Goal: Task Accomplishment & Management: Use online tool/utility

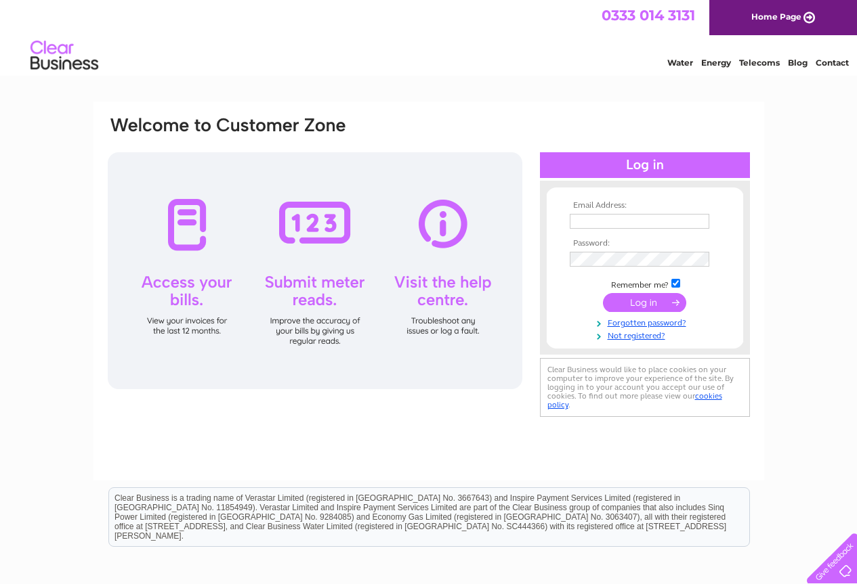
click at [611, 224] on input "text" at bounding box center [640, 221] width 140 height 15
type input "office@hunter-morrisons.co.uk"
click at [603, 295] on input "submit" at bounding box center [644, 304] width 83 height 19
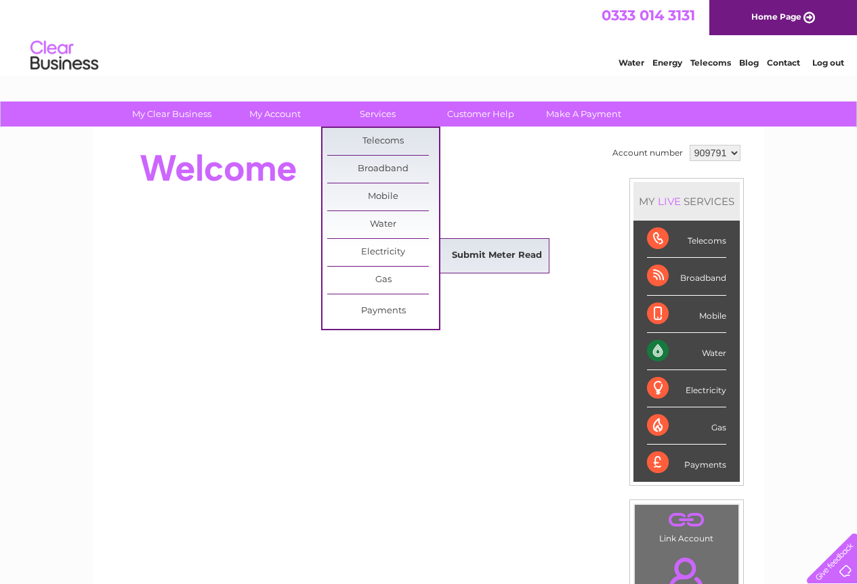
click at [480, 255] on link "Submit Meter Read" at bounding box center [497, 255] width 112 height 27
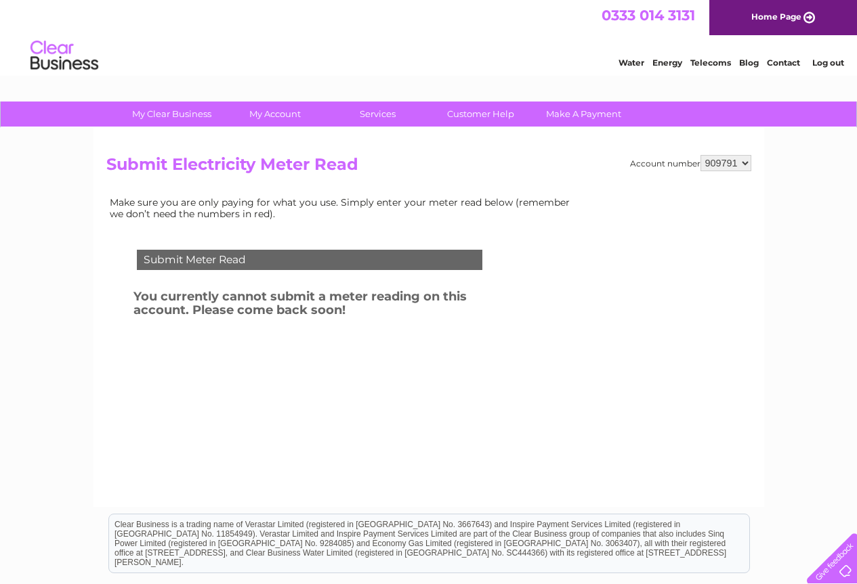
click at [835, 65] on link "Log out" at bounding box center [828, 63] width 32 height 10
